Goal: Task Accomplishment & Management: Use online tool/utility

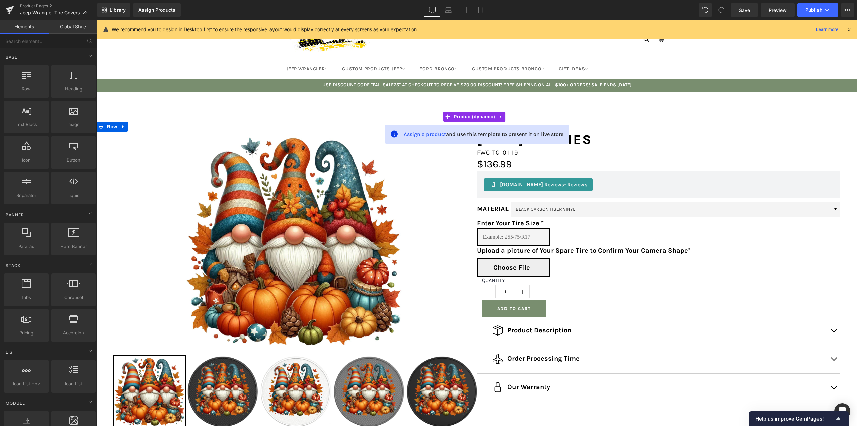
click at [504, 266] on span "Choose File" at bounding box center [512, 267] width 37 height 9
click at [595, 266] on input "Choose File" at bounding box center [658, 267] width 127 height 18
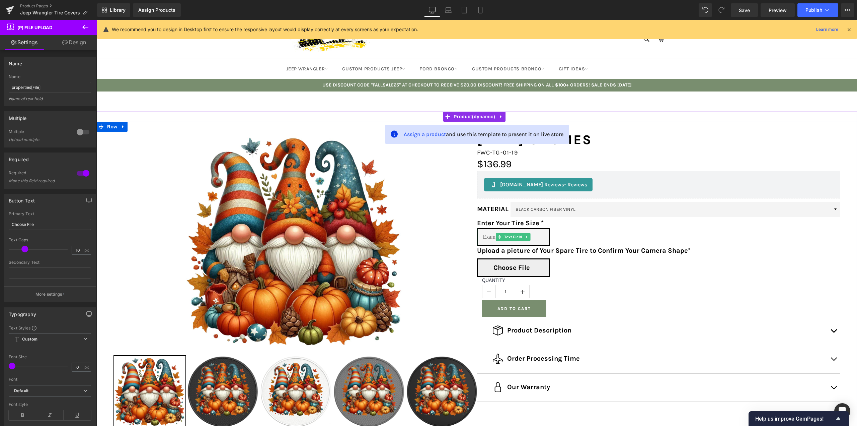
type input "C:\fakepath\icm_fullxfull.763326237_1k5v092fu3uskc8sokgg.jpg"
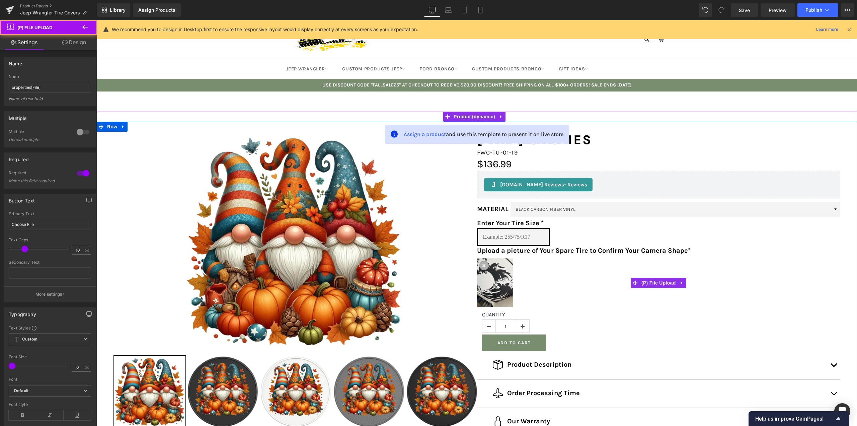
click at [483, 265] on span at bounding box center [484, 265] width 4 height 5
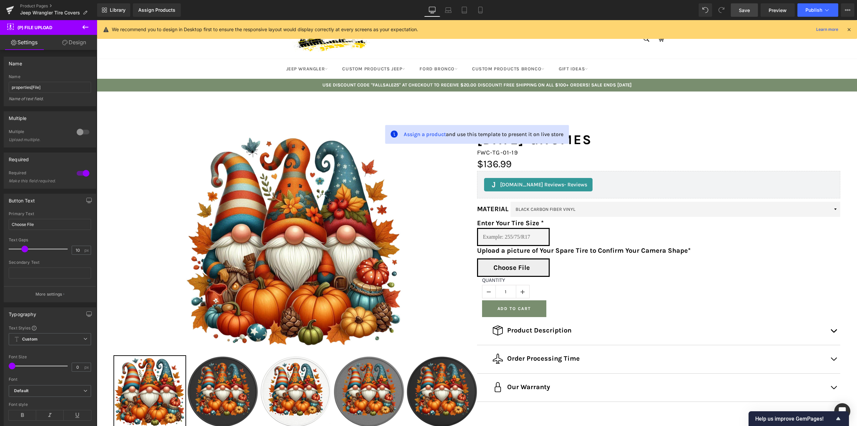
click at [745, 7] on span "Save" at bounding box center [744, 10] width 11 height 7
click at [6, 11] on icon at bounding box center [10, 10] width 8 height 17
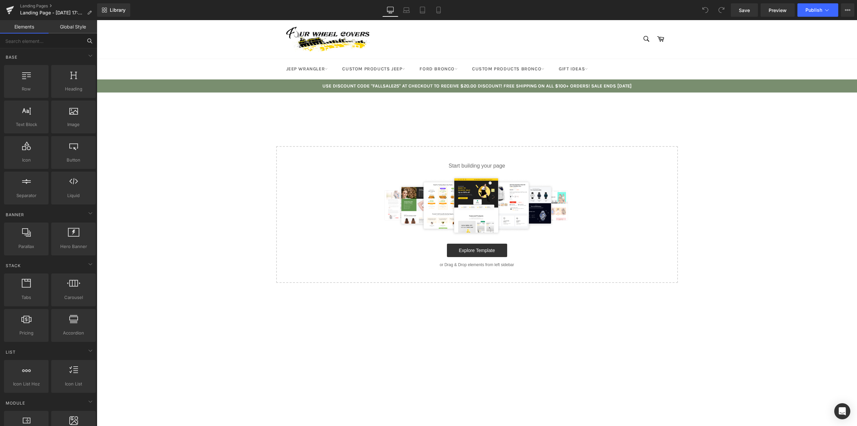
click at [56, 41] on input "text" at bounding box center [41, 40] width 82 height 15
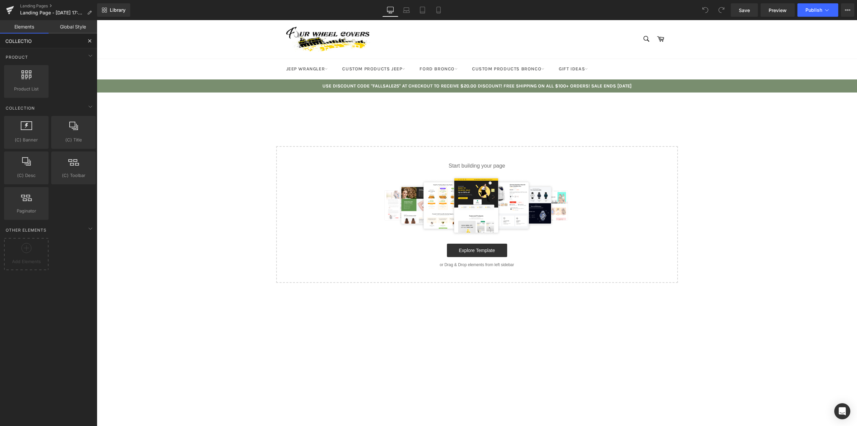
type input "COLLECTION"
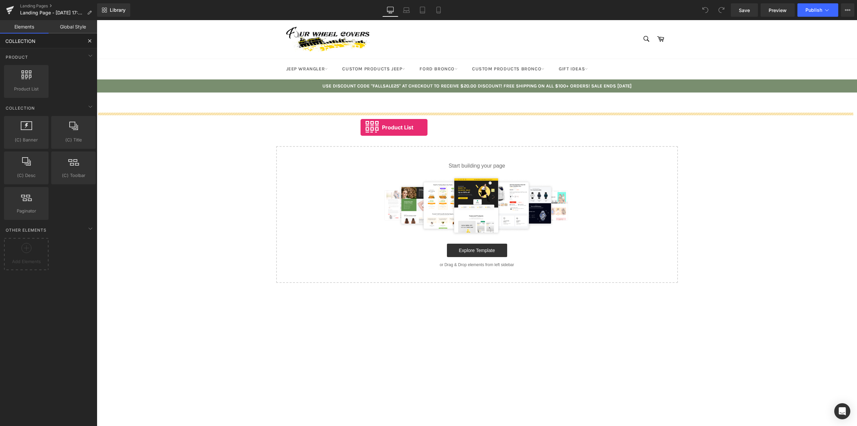
drag, startPoint x: 121, startPoint y: 107, endPoint x: 360, endPoint y: 126, distance: 239.6
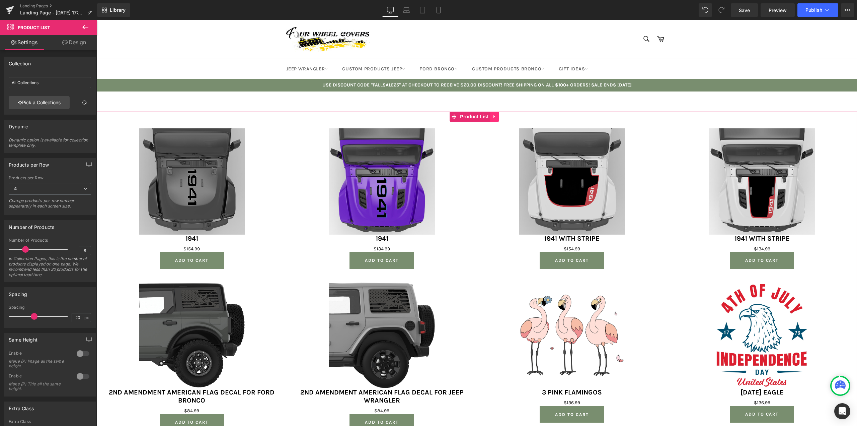
click at [496, 116] on icon at bounding box center [495, 116] width 5 height 5
click at [500, 117] on icon at bounding box center [499, 116] width 5 height 5
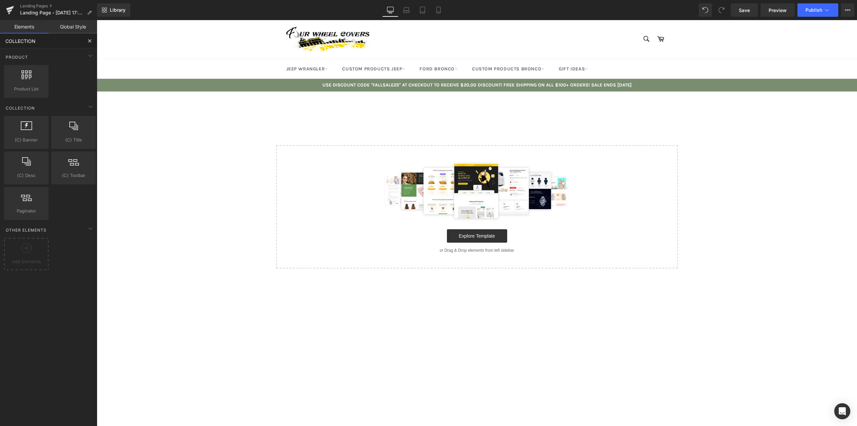
click at [67, 39] on input "COLLECTION" at bounding box center [41, 40] width 82 height 15
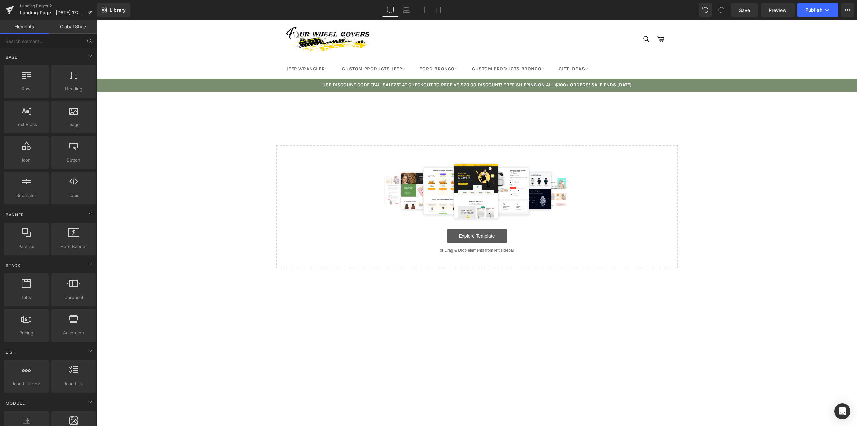
click at [483, 233] on link "Explore Template" at bounding box center [477, 235] width 60 height 13
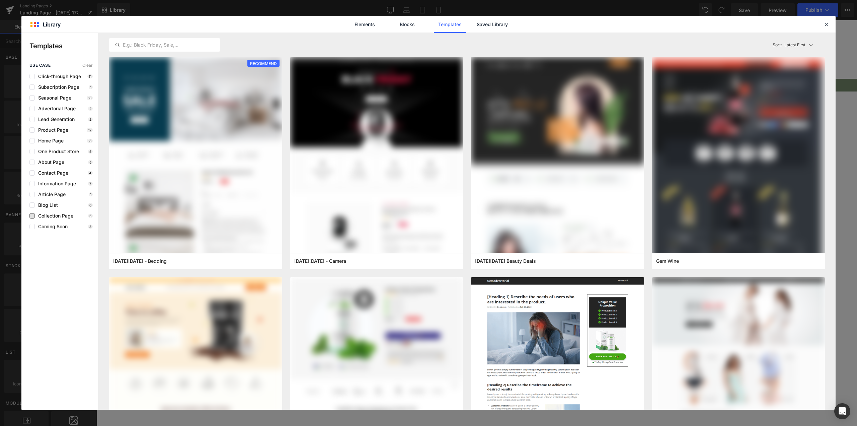
click at [53, 216] on span "Collection Page" at bounding box center [54, 215] width 39 height 5
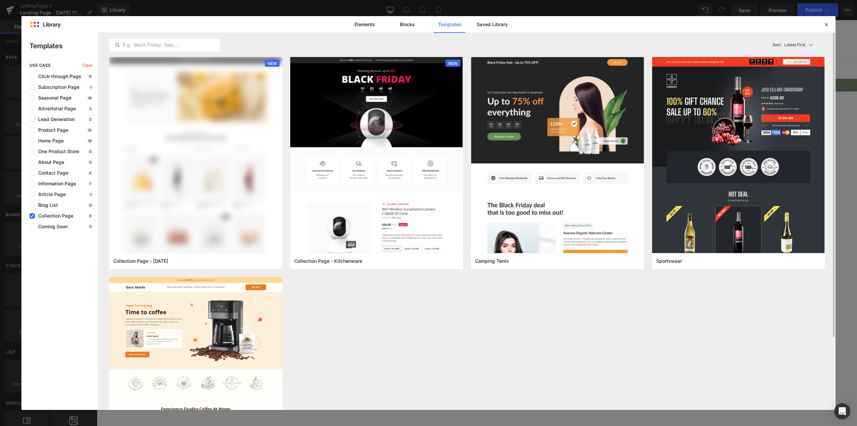
drag, startPoint x: 426, startPoint y: 290, endPoint x: 393, endPoint y: 306, distance: 36.7
click at [393, 306] on div "NEW Collection Page - [DATE] Add to Page NEW Collection Page - Kitchenware Add …" at bounding box center [467, 277] width 724 height 440
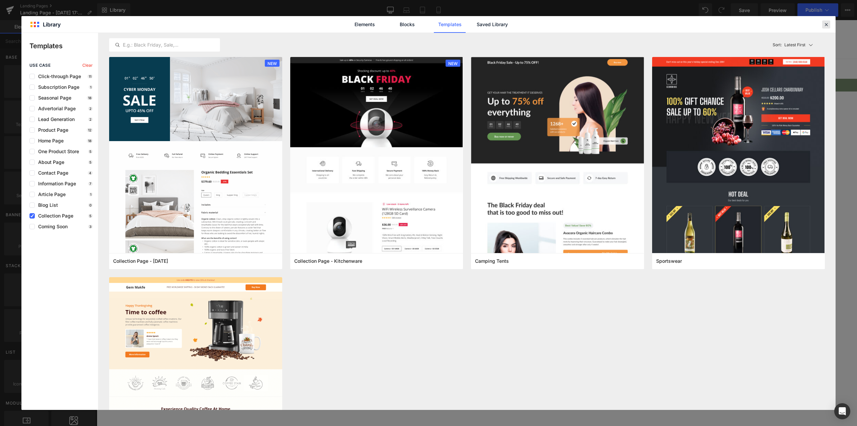
click at [828, 22] on icon at bounding box center [827, 24] width 6 height 6
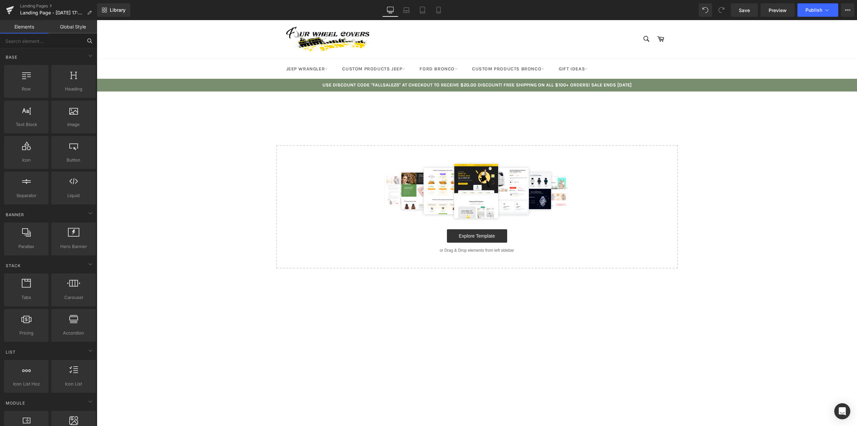
click at [80, 42] on input "text" at bounding box center [41, 40] width 82 height 15
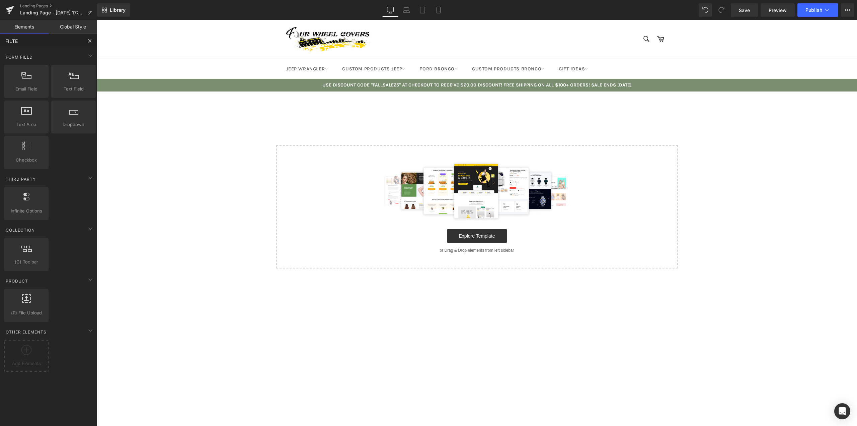
type input "FILTER"
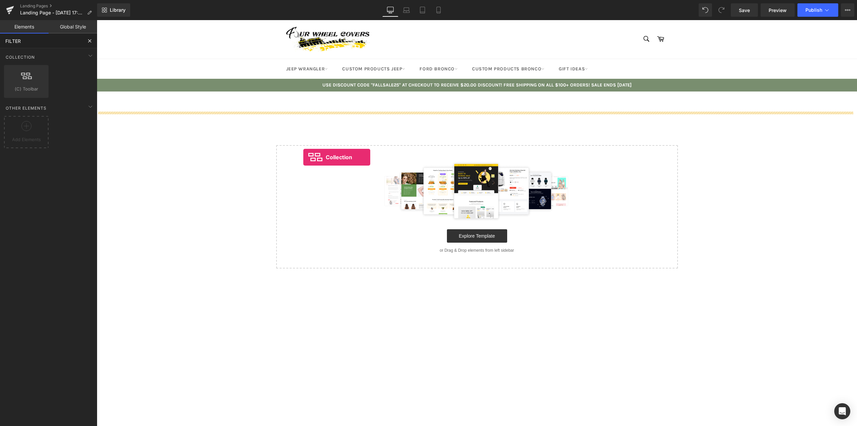
drag, startPoint x: 131, startPoint y: 97, endPoint x: 303, endPoint y: 157, distance: 182.9
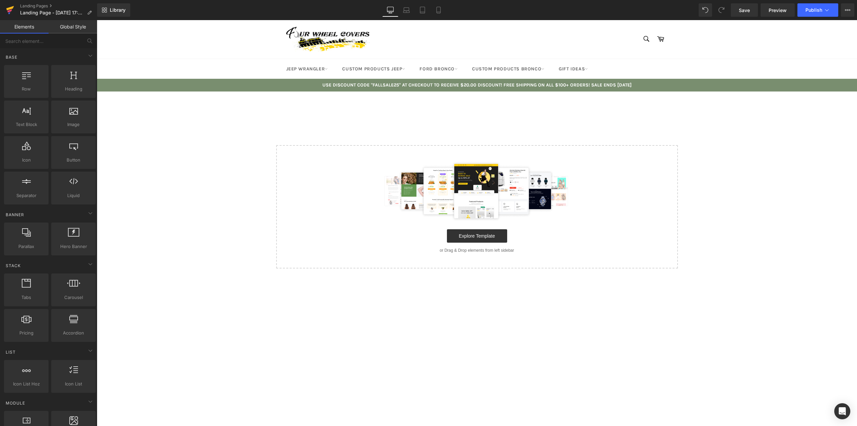
click at [7, 5] on icon at bounding box center [10, 10] width 8 height 17
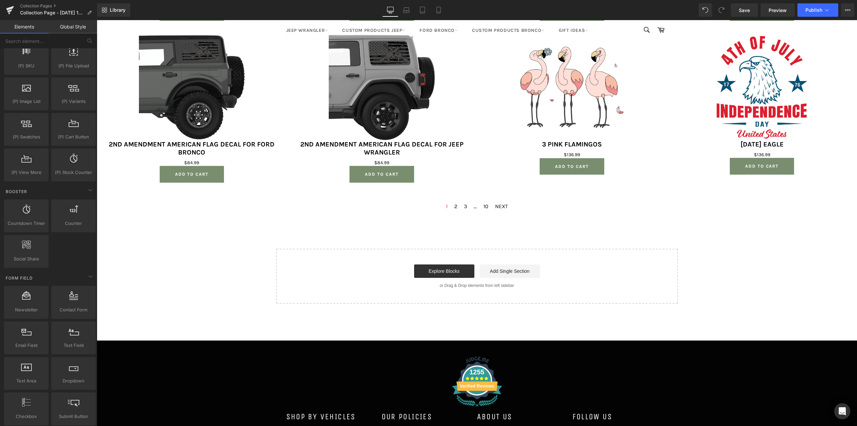
scroll to position [737, 0]
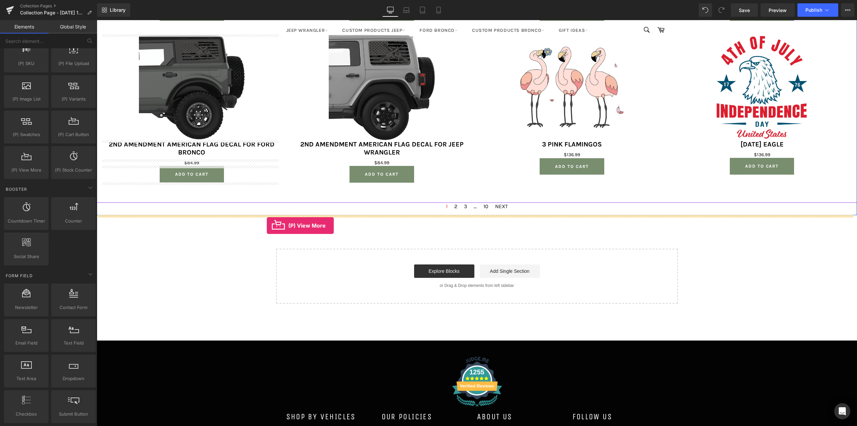
drag, startPoint x: 130, startPoint y: 189, endPoint x: 267, endPoint y: 225, distance: 141.4
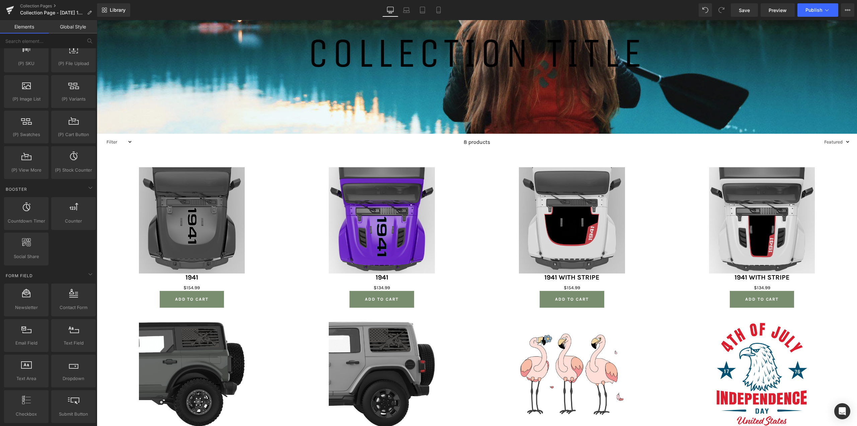
scroll to position [201, 0]
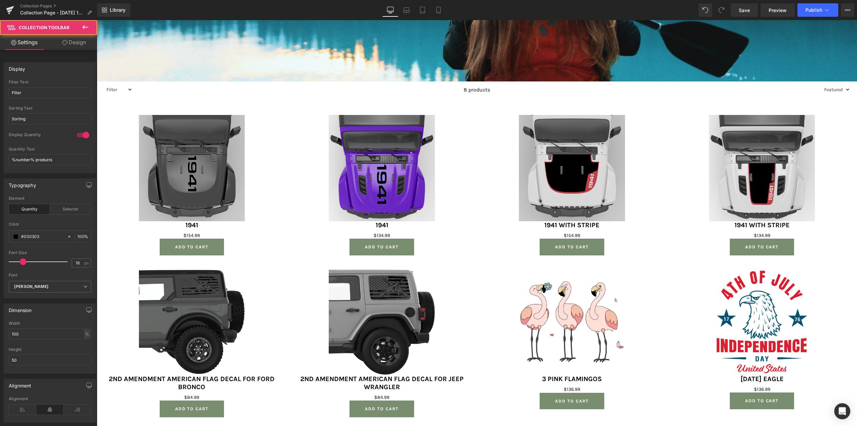
click at [126, 84] on div "Filter Jeep Hood Decal Patriotic Ford Quarter Window Decals Collection Patrioti…" at bounding box center [117, 89] width 29 height 17
click at [126, 86] on select "Filter Jeep Hood Decal Patriotic Ford Quarter Window Decals Collection Patrioti…" at bounding box center [117, 89] width 29 height 8
click at [126, 87] on select "Filter Jeep Hood Decal Patriotic Ford Quarter Window Decals Collection Patrioti…" at bounding box center [117, 89] width 29 height 8
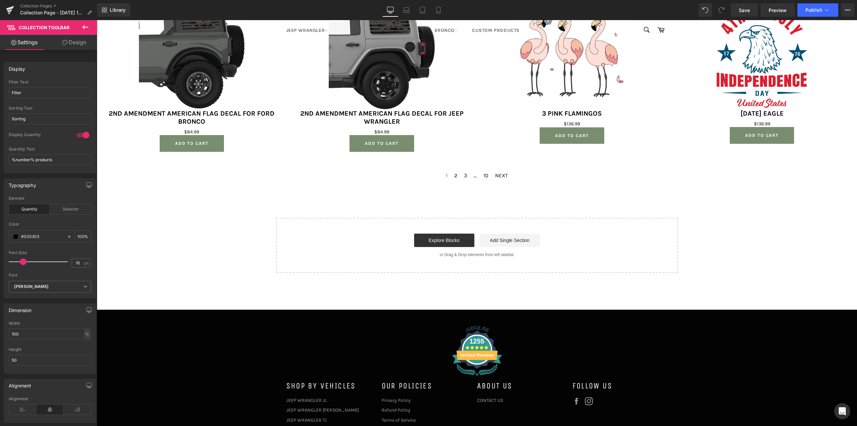
scroll to position [523, 0]
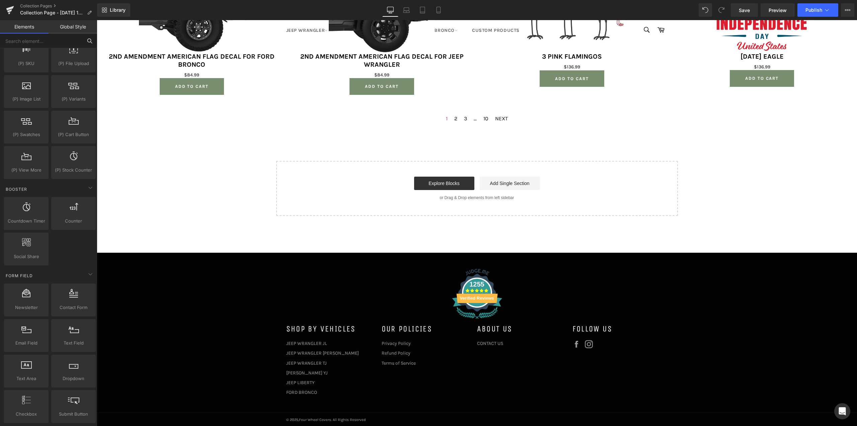
click at [52, 38] on input "text" at bounding box center [41, 40] width 82 height 15
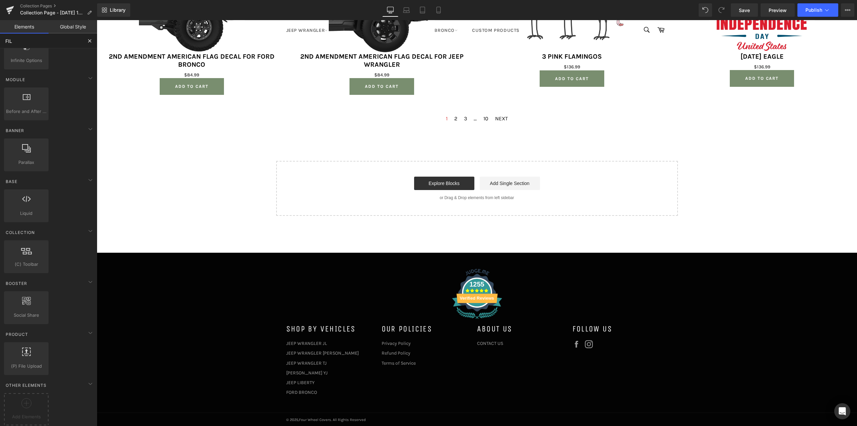
scroll to position [0, 0]
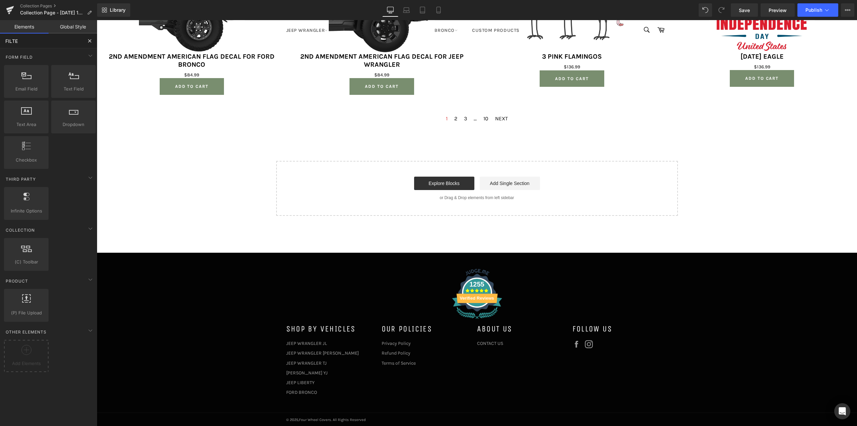
type input "FILTER"
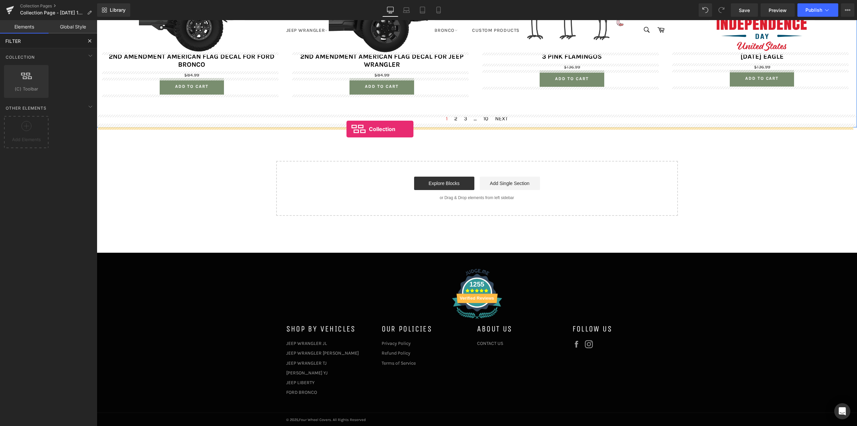
drag, startPoint x: 133, startPoint y: 105, endPoint x: 347, endPoint y: 129, distance: 214.7
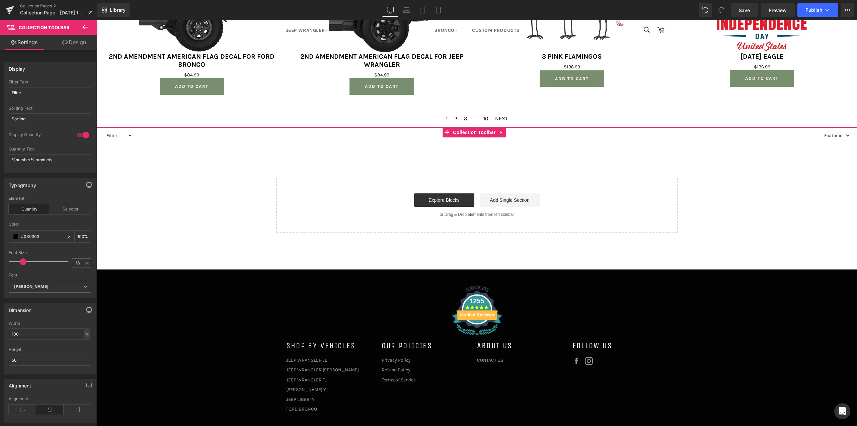
click at [834, 134] on select "Sorting Best selling Featured Alphabetically, A-Z Alphabetically, Z-A Price, lo…" at bounding box center [836, 135] width 29 height 8
click at [113, 133] on select "Filter Jeep Hood Decal Patriotic Ford Quarter Window Decals Collection Patrioti…" at bounding box center [117, 135] width 29 height 8
click at [40, 94] on input "Filter" at bounding box center [50, 92] width 82 height 11
click at [67, 211] on div "Selector" at bounding box center [70, 209] width 41 height 10
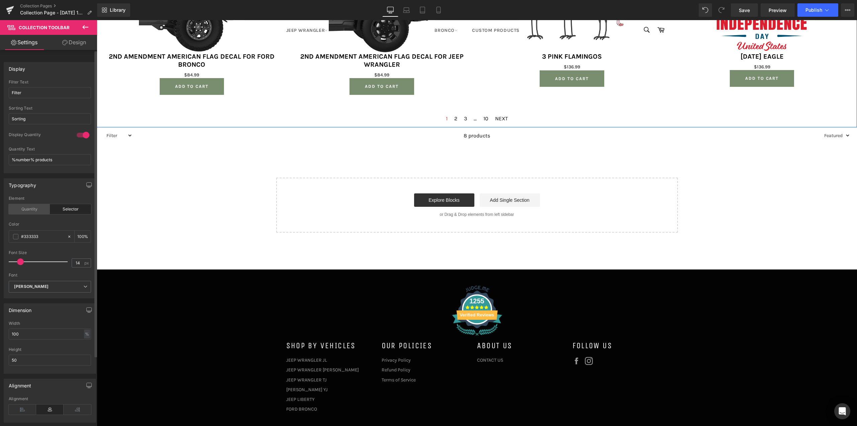
click at [28, 209] on div "Quantity" at bounding box center [29, 209] width 41 height 10
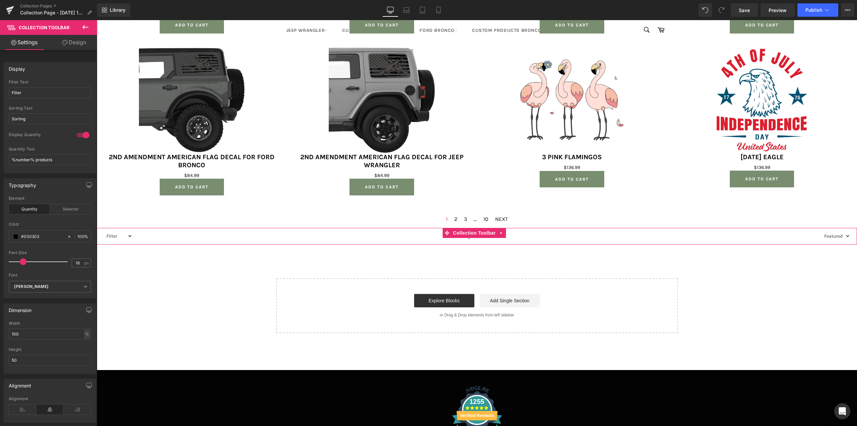
click at [132, 236] on select "Filter Jeep Hood Decal Patriotic Ford Quarter Window Decals Collection Patrioti…" at bounding box center [117, 236] width 29 height 8
select select "Patriotic Ford Quarter Window Decals Collection"
click at [103, 232] on select "Filter Jeep Hood Decal Patriotic Ford Quarter Window Decals Collection Patrioti…" at bounding box center [117, 236] width 29 height 8
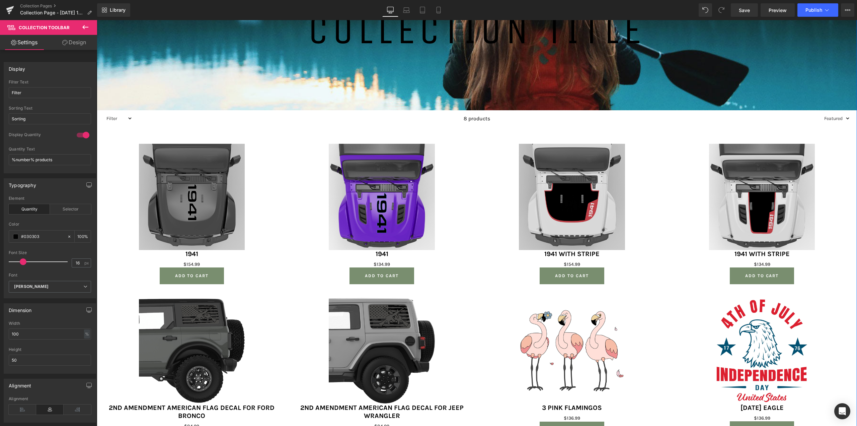
scroll to position [155, 0]
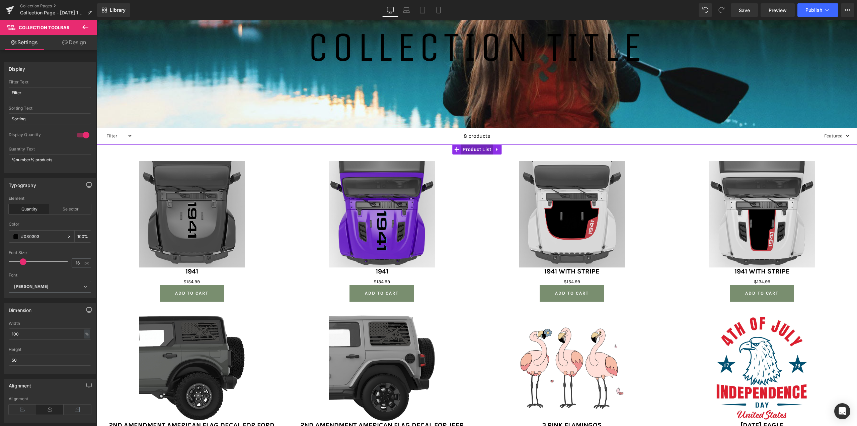
click at [467, 150] on span "Product List" at bounding box center [477, 149] width 32 height 10
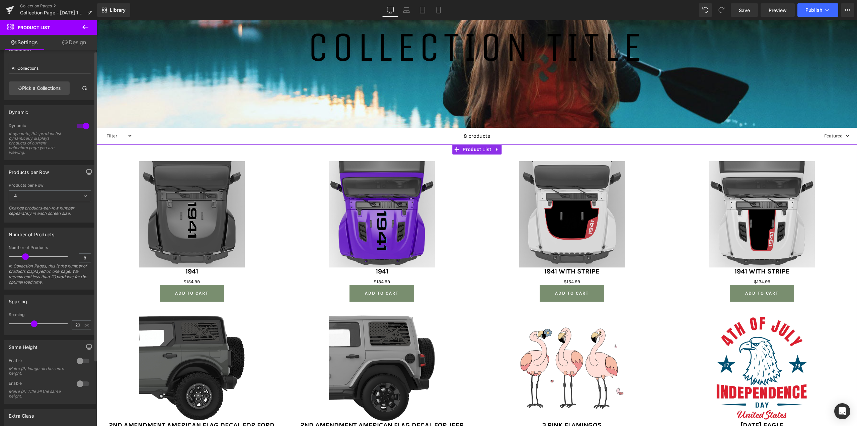
scroll to position [0, 0]
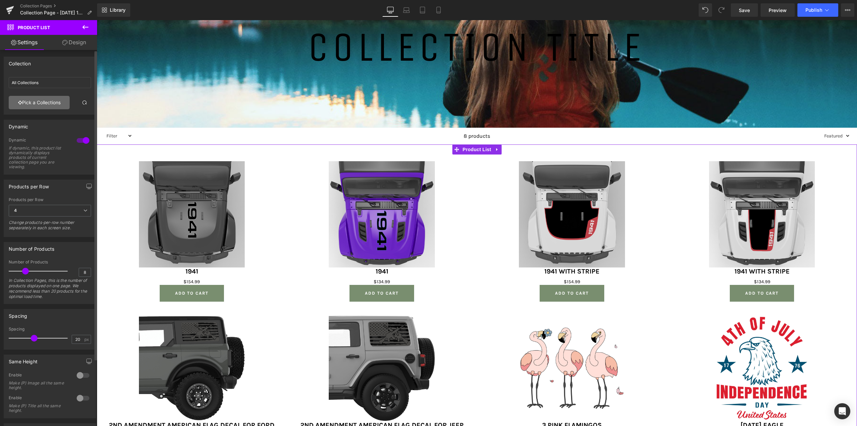
click at [43, 101] on link "Pick a Collections" at bounding box center [39, 102] width 61 height 13
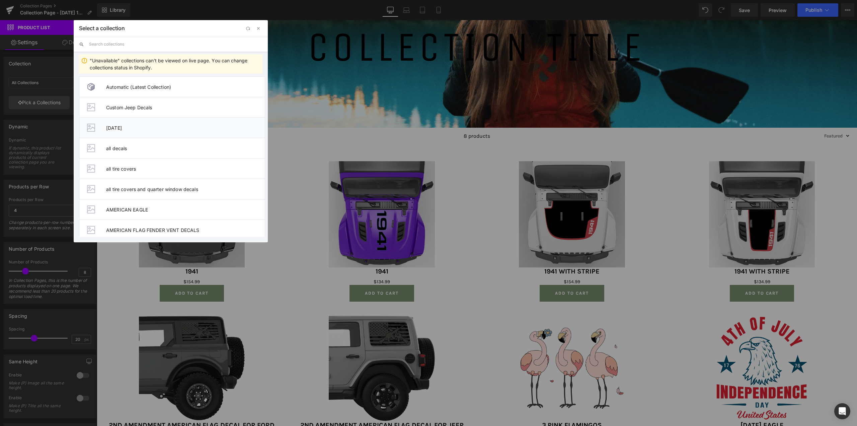
click at [128, 127] on span "4TH OF JULY" at bounding box center [185, 128] width 159 height 6
type input "4TH OF JULY"
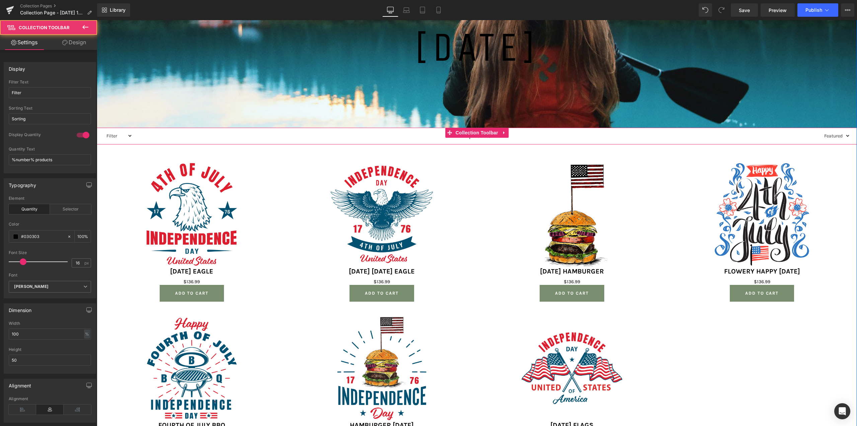
click at [128, 134] on select "Filter Jeep Hood Decal Patriotic Ford Quarter Window Decals Collection Patrioti…" at bounding box center [117, 136] width 29 height 8
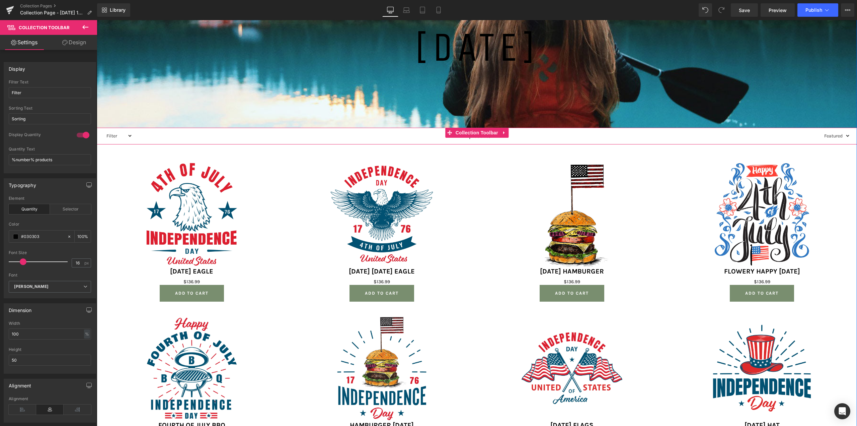
click at [128, 134] on select "Filter Jeep Hood Decal Patriotic Ford Quarter Window Decals Collection Patrioti…" at bounding box center [117, 136] width 29 height 8
click at [745, 14] on link "Save" at bounding box center [744, 9] width 27 height 13
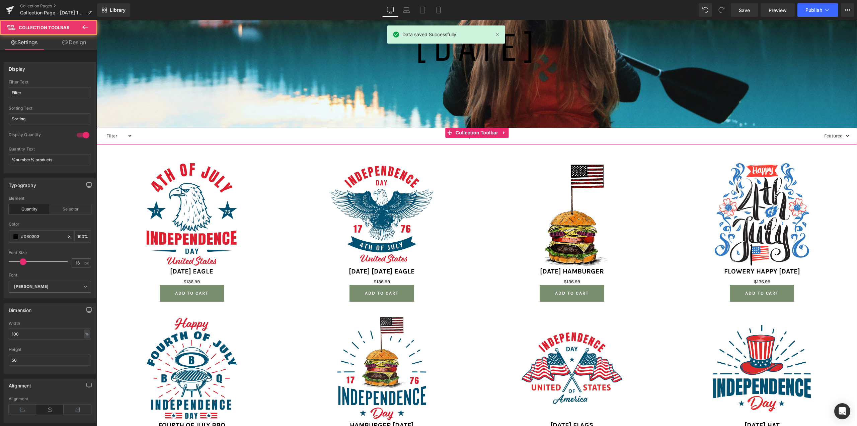
click at [127, 136] on select "Filter Jeep Hood Decal Patriotic Ford Quarter Window Decals Collection Patrioti…" at bounding box center [117, 136] width 29 height 8
